Goal: Task Accomplishment & Management: Manage account settings

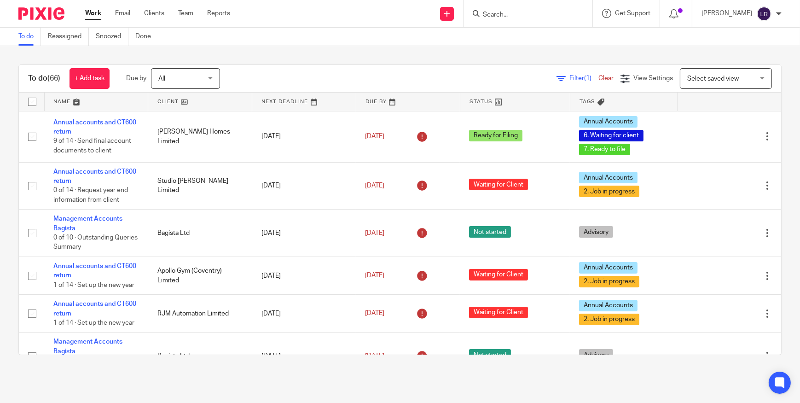
click at [526, 17] on input "Search" at bounding box center [523, 15] width 83 height 8
type input "metals"
click button "submit" at bounding box center [0, 0] width 0 height 0
click at [533, 43] on link at bounding box center [558, 39] width 156 height 21
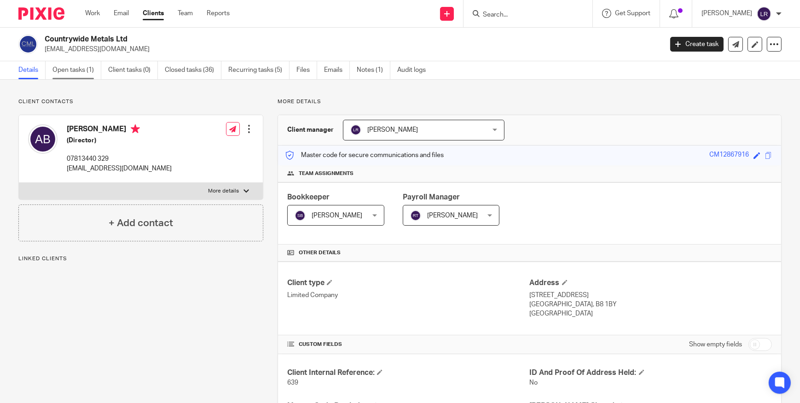
click at [74, 69] on link "Open tasks (1)" at bounding box center [76, 70] width 49 height 18
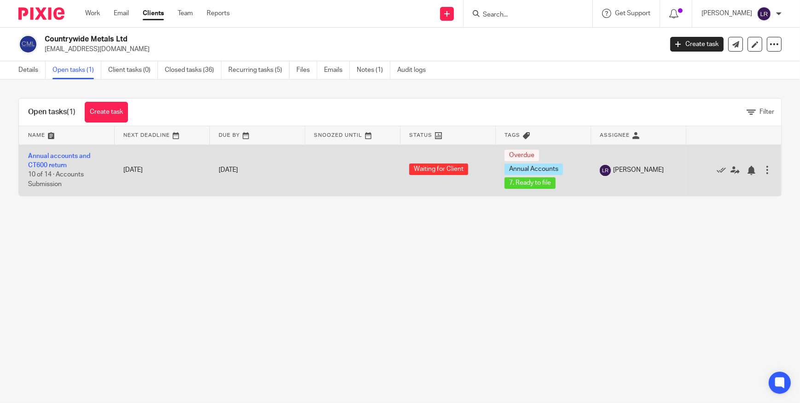
click at [69, 151] on td "Annual accounts and CT600 return 10 of 14 · Accounts Submission" at bounding box center [66, 170] width 95 height 51
click at [69, 153] on link "Annual accounts and CT600 return" at bounding box center [59, 161] width 62 height 16
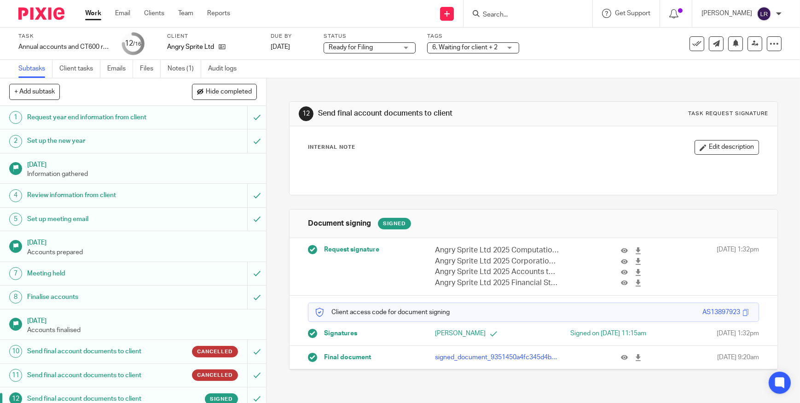
click at [378, 47] on span "Ready for Filing" at bounding box center [363, 48] width 69 height 10
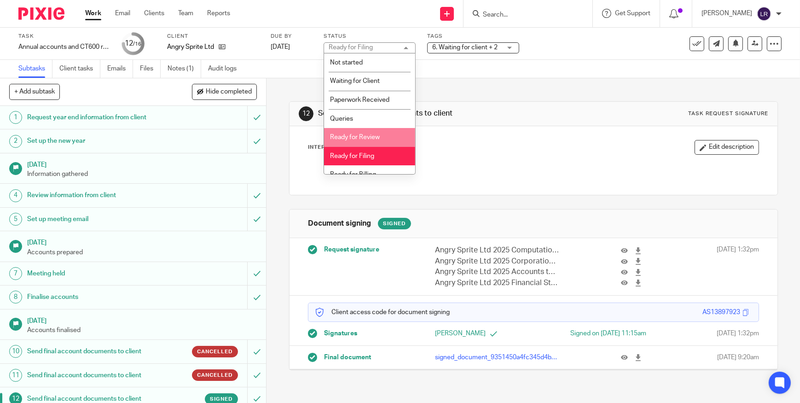
scroll to position [9, 0]
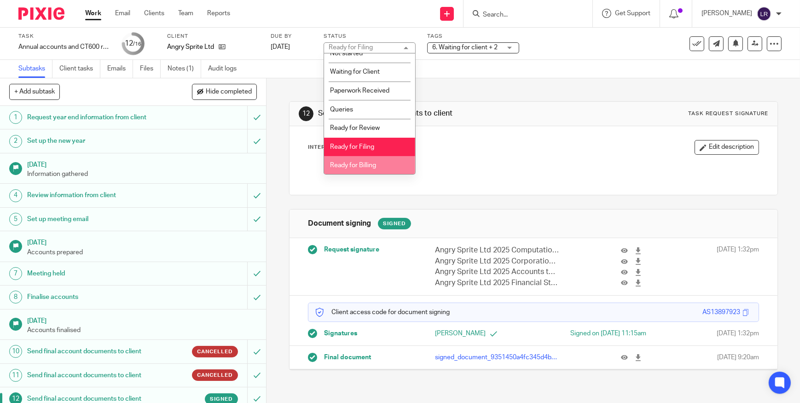
click at [373, 162] on span "Ready for Billing" at bounding box center [353, 165] width 46 height 6
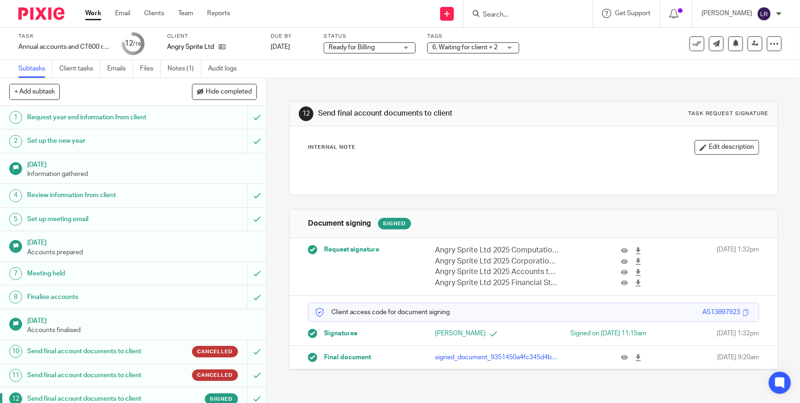
click at [446, 51] on span "6. Waiting for client + 2" at bounding box center [466, 48] width 69 height 10
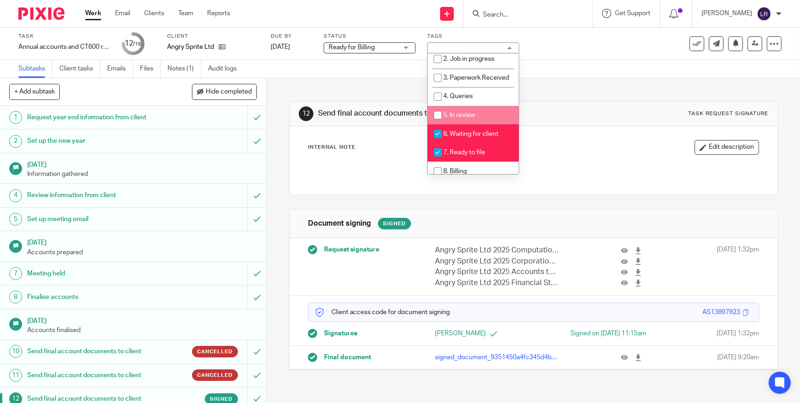
scroll to position [83, 0]
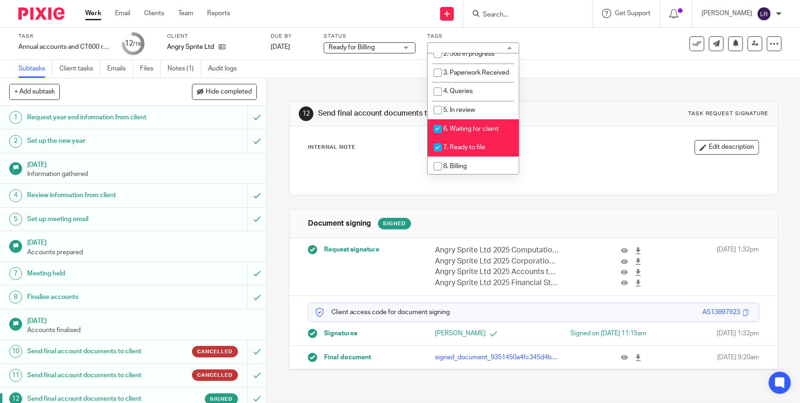
click at [470, 132] on span "6. Waiting for client" at bounding box center [470, 129] width 55 height 6
checkbox input "false"
click at [469, 151] on span "7. Ready to file" at bounding box center [464, 147] width 42 height 6
checkbox input "false"
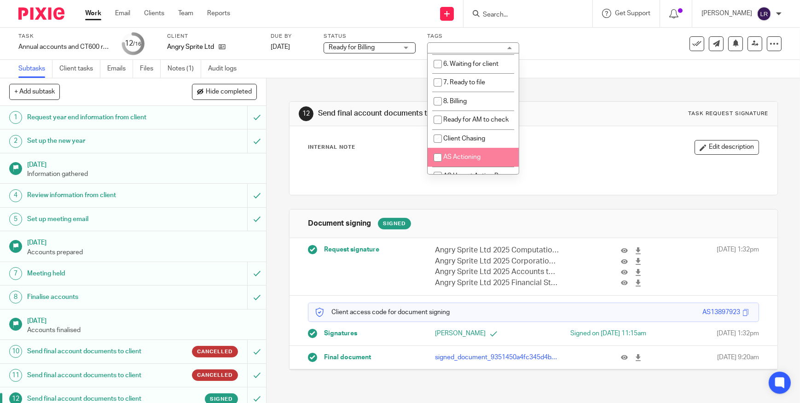
scroll to position [167, 0]
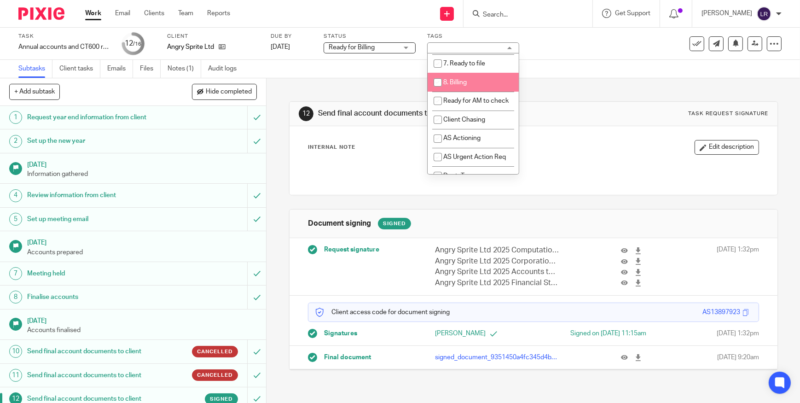
click at [459, 92] on li "8. Billing" at bounding box center [473, 82] width 91 height 19
checkbox input "true"
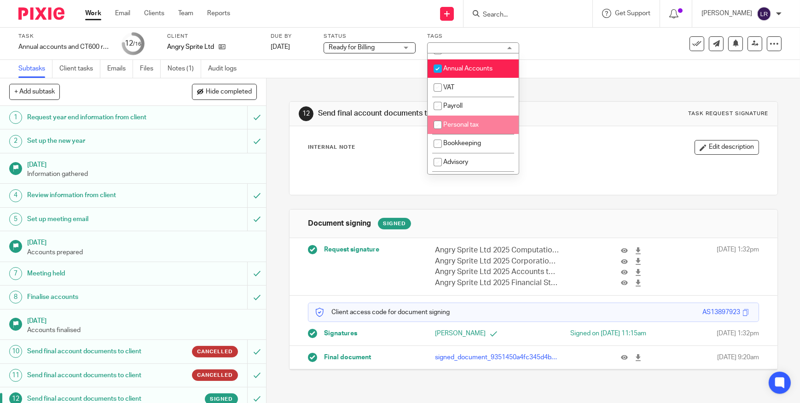
scroll to position [335, 0]
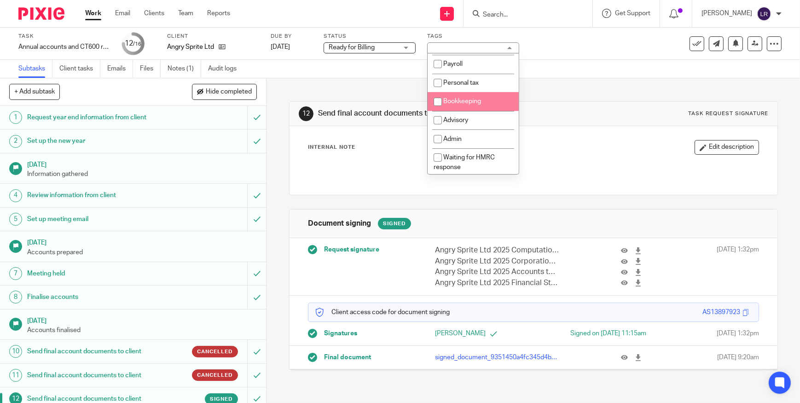
click at [584, 79] on div "12 Send final account documents to client Task request signature Internal Note …" at bounding box center [533, 228] width 489 height 301
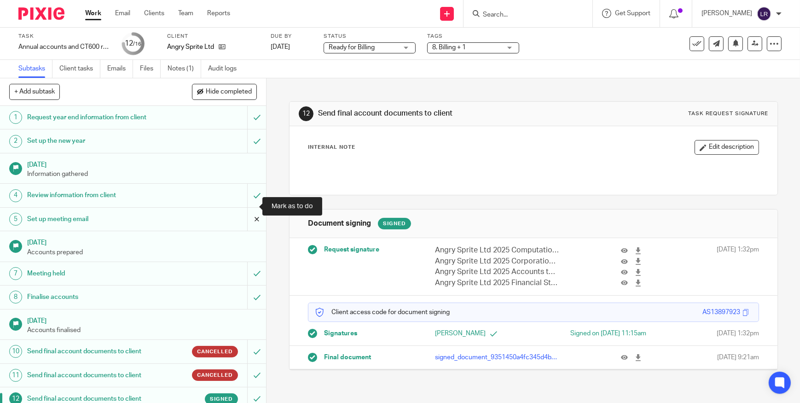
scroll to position [109, 0]
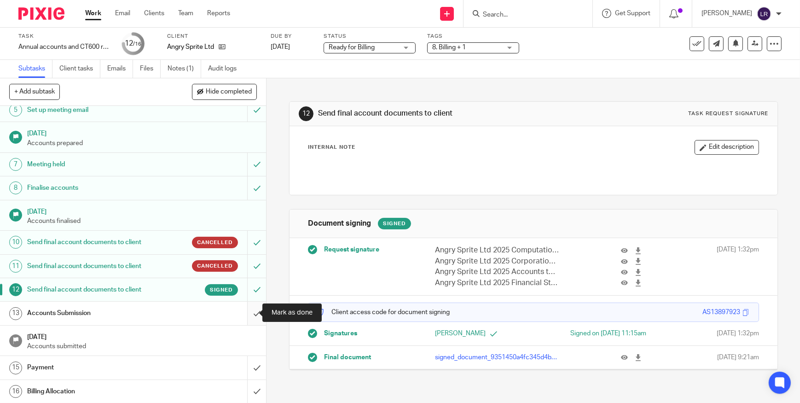
click at [248, 312] on input "submit" at bounding box center [133, 313] width 266 height 23
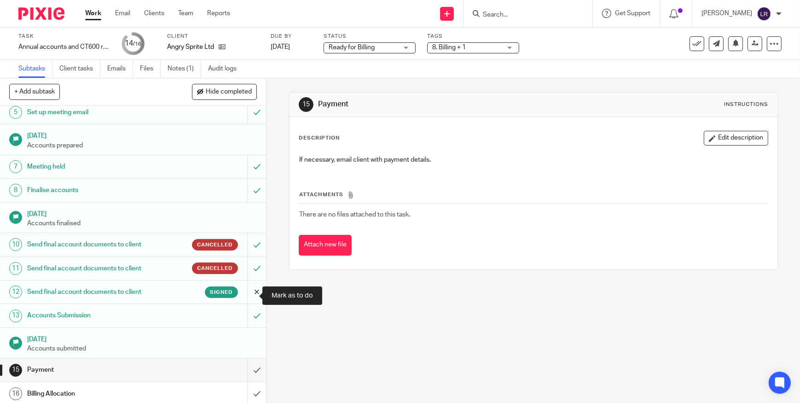
scroll to position [109, 0]
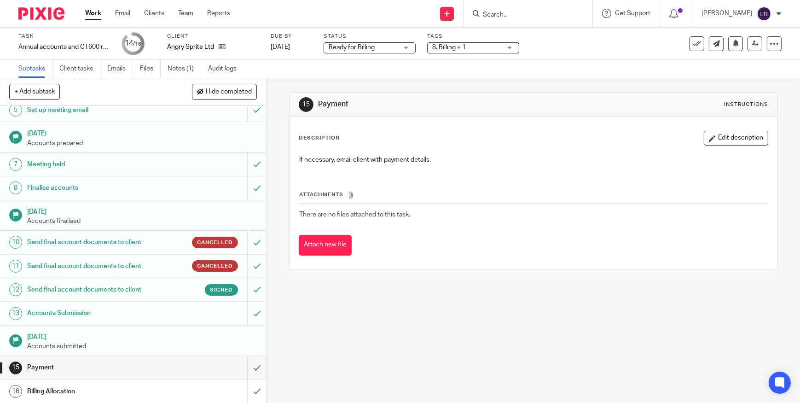
click at [197, 367] on div "Payment" at bounding box center [132, 367] width 211 height 14
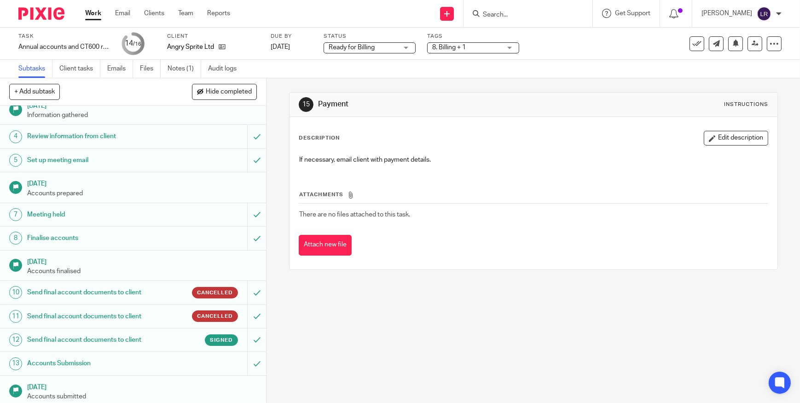
scroll to position [109, 0]
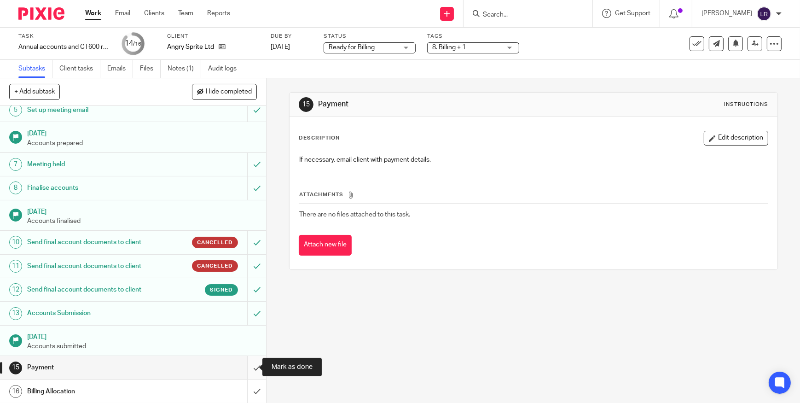
click at [250, 364] on input "submit" at bounding box center [133, 367] width 266 height 23
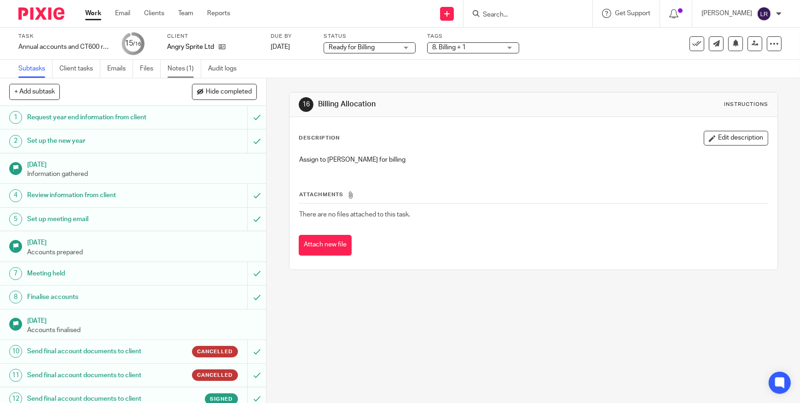
click at [192, 64] on link "Notes (1)" at bounding box center [185, 69] width 34 height 18
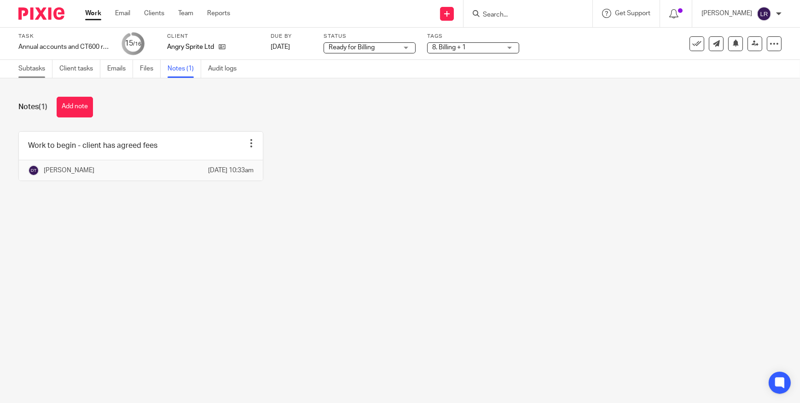
click at [41, 70] on link "Subtasks" at bounding box center [35, 69] width 34 height 18
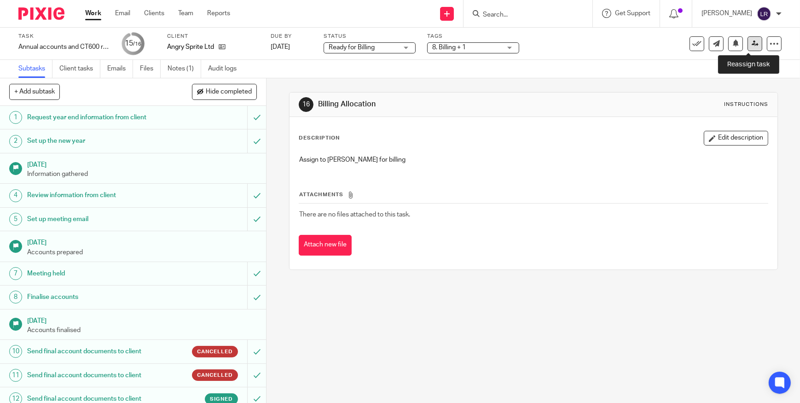
click at [752, 42] on icon at bounding box center [755, 43] width 7 height 7
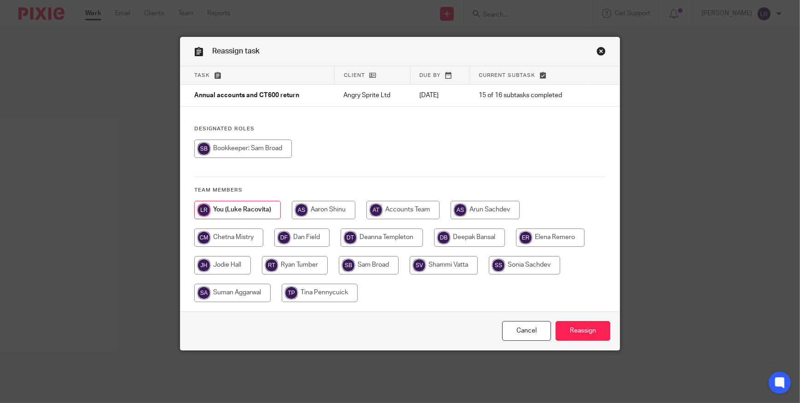
click at [374, 239] on input "radio" at bounding box center [382, 237] width 82 height 18
radio input "true"
click at [574, 336] on input "Reassign" at bounding box center [583, 331] width 55 height 20
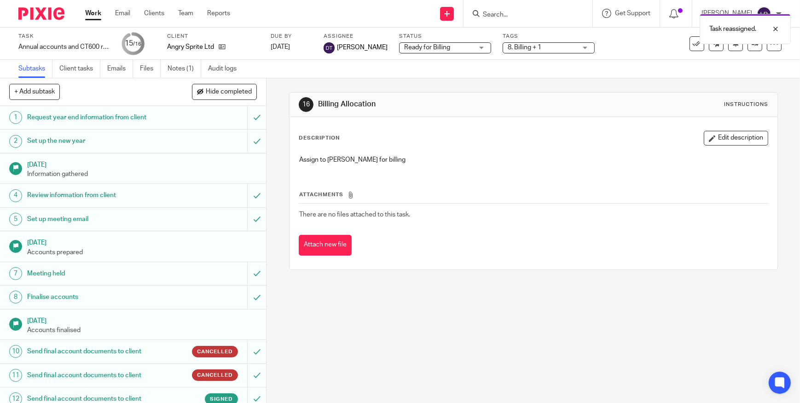
click at [509, 13] on div "Task reassigned." at bounding box center [595, 26] width 391 height 35
click at [520, 13] on div "Task reassigned." at bounding box center [595, 26] width 391 height 35
click at [505, 14] on input "Search" at bounding box center [523, 15] width 83 height 8
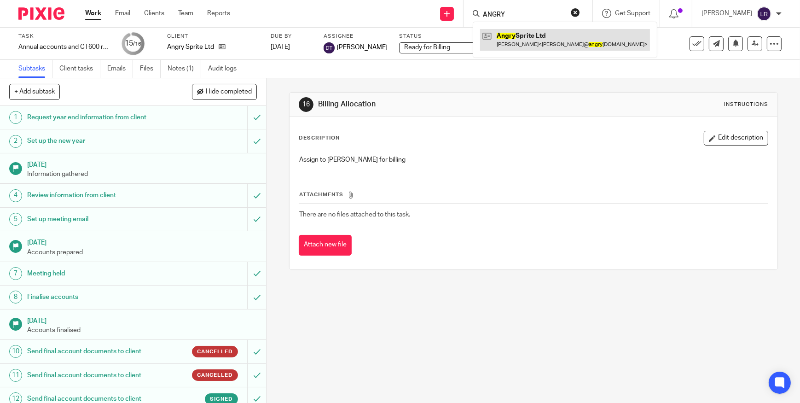
type input "ANGRY"
click at [524, 38] on link at bounding box center [565, 39] width 170 height 21
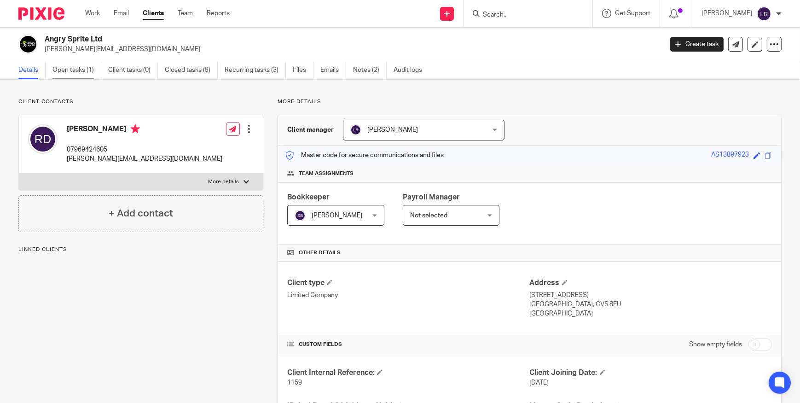
click at [78, 67] on link "Open tasks (1)" at bounding box center [76, 70] width 49 height 18
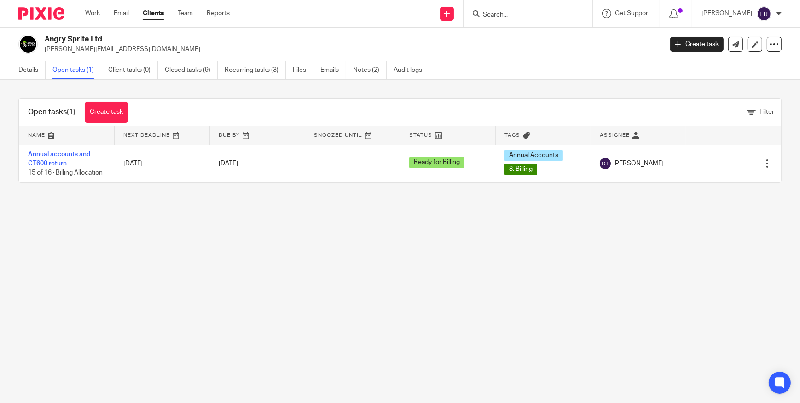
click at [39, 12] on img at bounding box center [41, 13] width 46 height 12
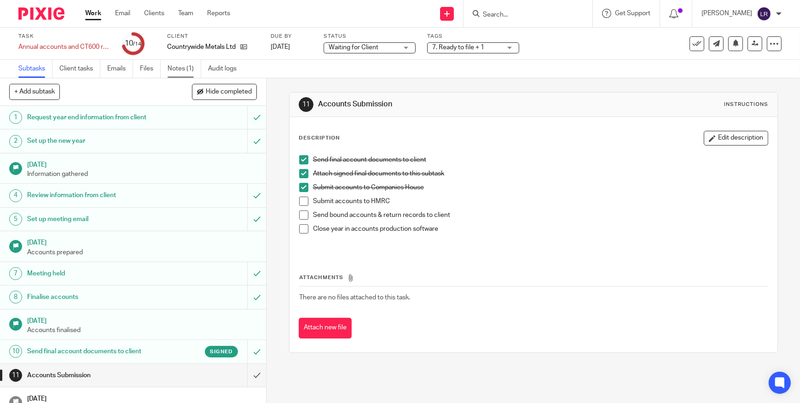
click at [182, 70] on link "Notes (1)" at bounding box center [185, 69] width 34 height 18
